Goal: Navigation & Orientation: Find specific page/section

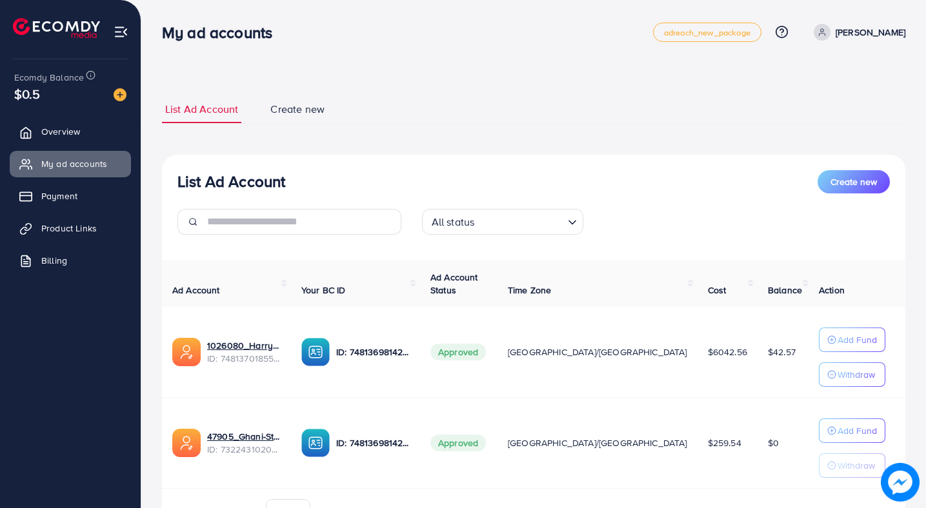
click at [52, 92] on div "$0.5" at bounding box center [70, 94] width 112 height 19
click at [50, 119] on link "Overview" at bounding box center [70, 132] width 121 height 26
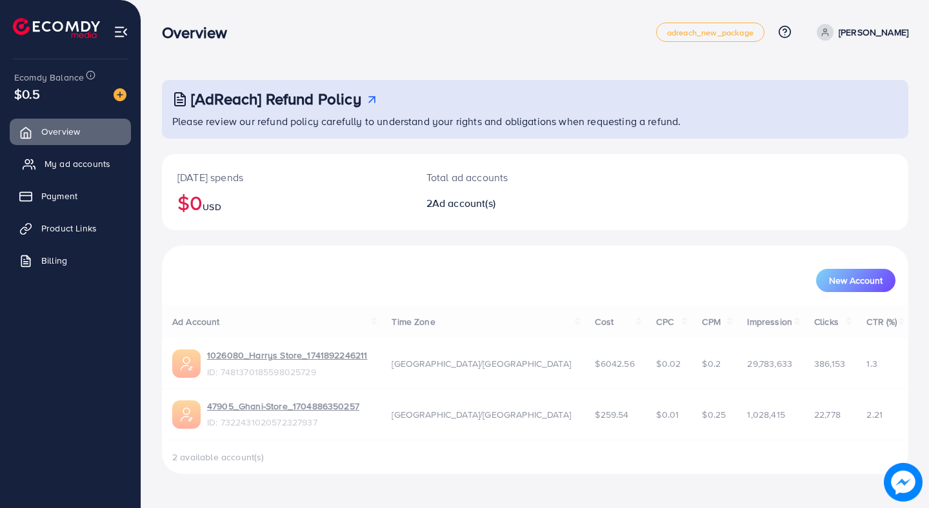
click at [48, 159] on span "My ad accounts" at bounding box center [78, 163] width 66 height 13
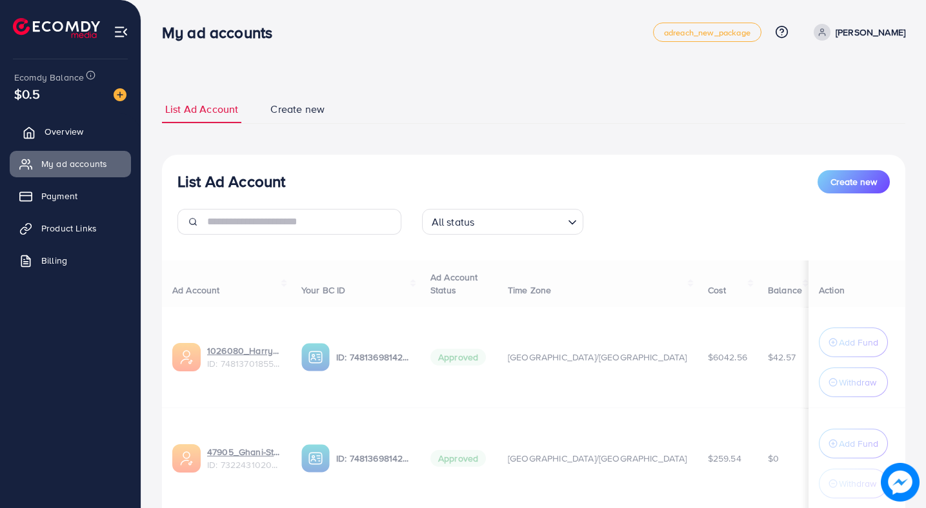
click at [72, 139] on link "Overview" at bounding box center [70, 132] width 121 height 26
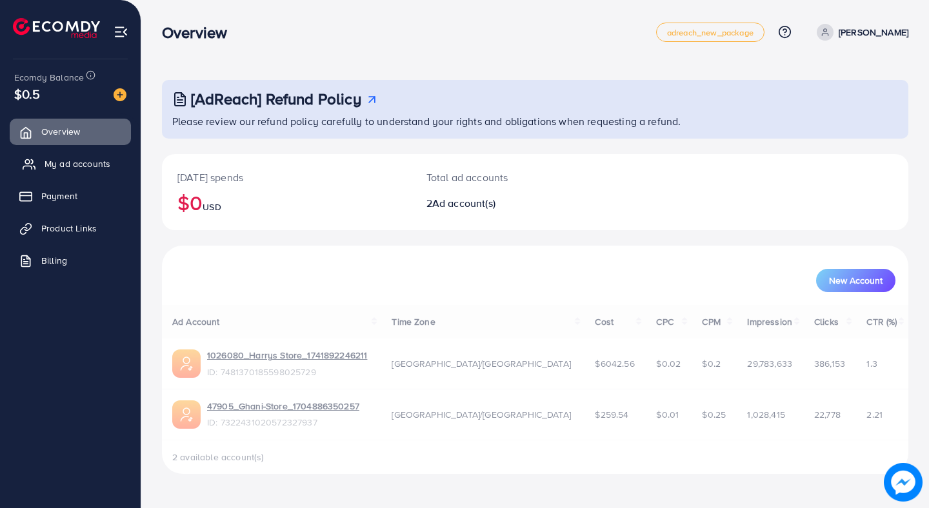
click at [71, 153] on link "My ad accounts" at bounding box center [70, 164] width 121 height 26
